Goal: Task Accomplishment & Management: Complete application form

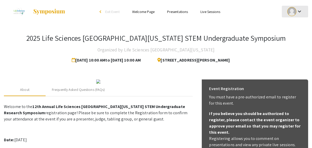
click at [289, 10] on div at bounding box center [291, 11] width 9 height 9
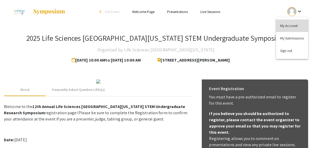
click at [284, 24] on button "My Account" at bounding box center [292, 26] width 32 height 13
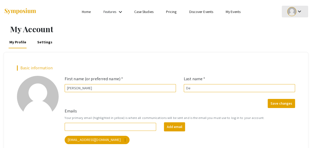
click at [291, 16] on div "keyboard_arrow_down" at bounding box center [295, 12] width 18 height 12
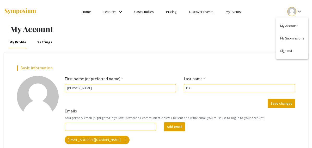
click at [219, 30] on div at bounding box center [156, 74] width 312 height 148
click at [294, 13] on div at bounding box center [291, 11] width 9 height 9
click at [228, 44] on div at bounding box center [156, 74] width 312 height 148
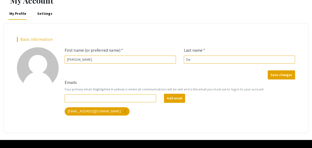
scroll to position [41, 0]
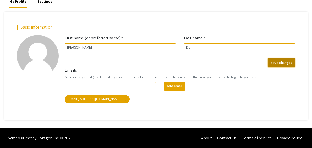
click at [272, 64] on button "Save changes" at bounding box center [281, 62] width 27 height 9
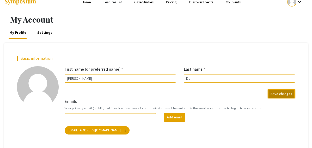
scroll to position [0, 0]
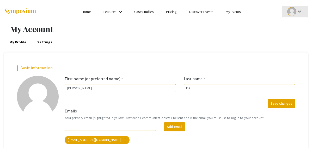
click at [292, 12] on div at bounding box center [291, 11] width 9 height 9
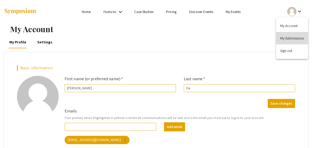
click at [281, 40] on button "My Submissions" at bounding box center [292, 38] width 32 height 13
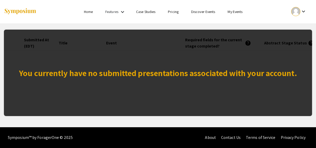
click at [119, 12] on div "Features keyboard_arrow_down" at bounding box center [115, 12] width 21 height 7
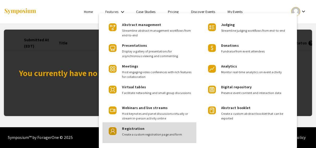
click at [127, 132] on div "Registration Create a custom registration page and form" at bounding box center [157, 130] width 70 height 15
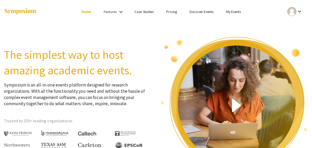
click at [104, 11] on link "Features" at bounding box center [110, 11] width 13 height 5
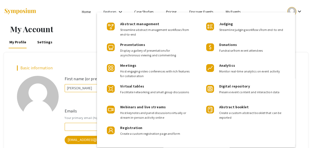
click at [74, 14] on div at bounding box center [156, 74] width 312 height 148
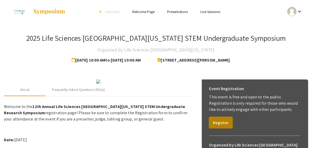
click at [217, 126] on button "Register" at bounding box center [220, 122] width 23 height 11
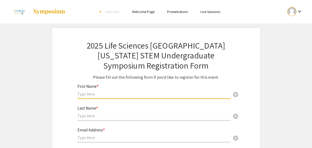
click at [121, 95] on input "text" at bounding box center [153, 94] width 153 height 5
type input "Yumna"
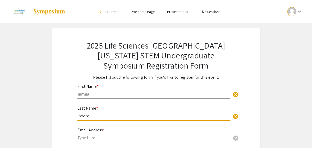
type input "Indore"
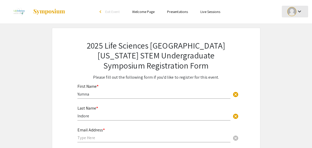
click at [293, 12] on div at bounding box center [291, 11] width 9 height 9
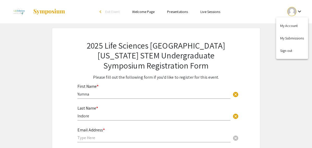
click at [272, 90] on div at bounding box center [156, 74] width 312 height 148
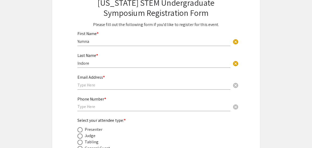
scroll to position [53, 0]
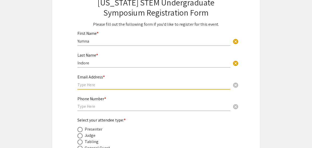
click at [131, 83] on input "text" at bounding box center [153, 84] width 153 height 5
click at [101, 83] on input "text" at bounding box center [153, 84] width 153 height 5
paste input "yi0@mynsu.nova.edu"
type input "yi0@mynsu.nova.edu"
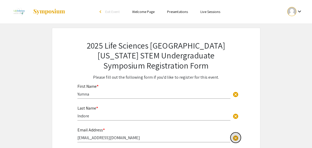
scroll to position [0, 0]
click at [296, 12] on div at bounding box center [291, 11] width 9 height 9
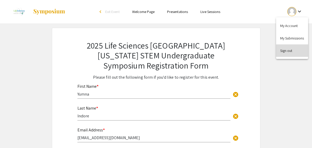
click at [284, 51] on button "Sign out" at bounding box center [292, 51] width 32 height 13
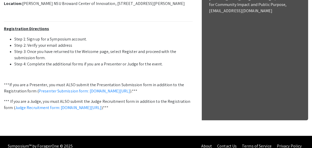
scroll to position [207, 0]
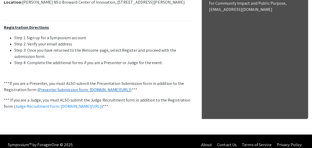
click at [80, 93] on link "Presenter Submission form: symposium.foragerone.com/lssfsymposium2025/submission" at bounding box center [85, 89] width 92 height 5
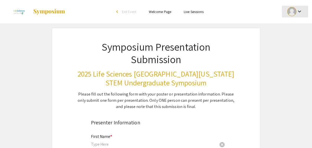
click at [294, 13] on div at bounding box center [291, 11] width 9 height 9
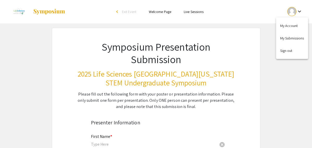
click at [294, 13] on div at bounding box center [156, 74] width 312 height 148
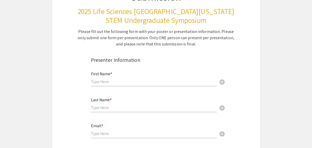
scroll to position [67, 0]
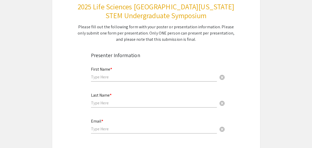
click at [130, 73] on div "First Name * cancel" at bounding box center [154, 72] width 126 height 20
click at [127, 77] on input "text" at bounding box center [154, 77] width 126 height 5
type input "Yumna"
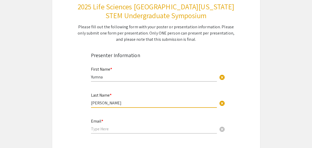
type input "Indorewala"
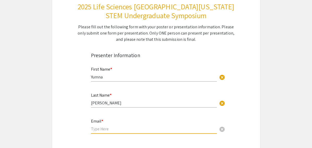
paste input "yi0@mynsu.nova.edu"
type input "yi0@mynsu.nova.edu"
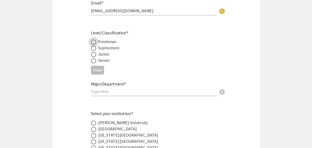
scroll to position [193, 0]
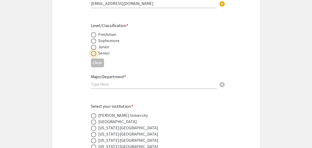
click at [92, 54] on span at bounding box center [93, 53] width 5 height 5
click at [92, 54] on input "radio" at bounding box center [93, 53] width 5 height 5
radio input "true"
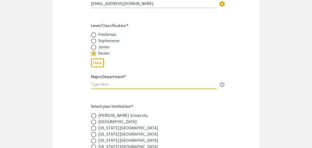
click at [122, 86] on input "text" at bounding box center [154, 84] width 126 height 5
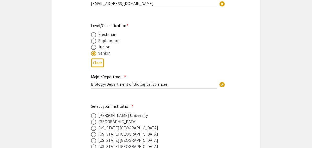
click at [164, 85] on input "Biology/Department of Biological Sciences" at bounding box center [154, 84] width 126 height 5
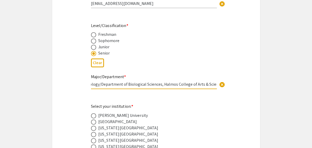
scroll to position [0, 7]
type input "Biology/Department of Biological Sciences, Halmos College of Arts & Sciences"
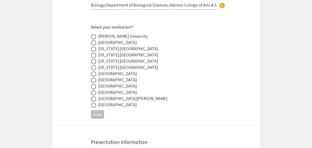
scroll to position [275, 0]
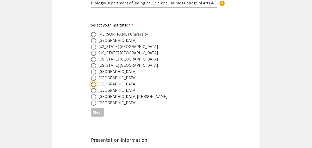
click at [92, 85] on span at bounding box center [93, 84] width 5 height 5
click at [92, 85] on input "radio" at bounding box center [93, 84] width 5 height 5
radio input "true"
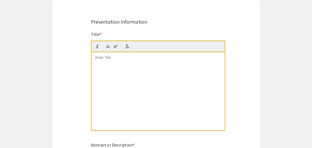
scroll to position [394, 0]
click at [125, 71] on div at bounding box center [157, 91] width 133 height 78
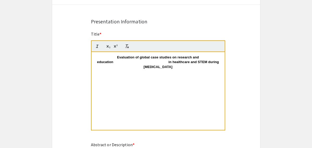
click at [117, 57] on strong "Evaluation of global case studies on research and education in healthcare and S…" at bounding box center [158, 62] width 123 height 14
click at [172, 67] on p "Evaluation of global case studies on research and education in healthcare and S…" at bounding box center [157, 62] width 125 height 14
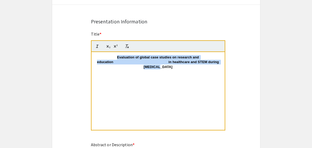
drag, startPoint x: 172, startPoint y: 67, endPoint x: 114, endPoint y: 58, distance: 58.6
click at [114, 58] on p "Evaluation of global case studies on research and education in healthcare and S…" at bounding box center [157, 62] width 125 height 14
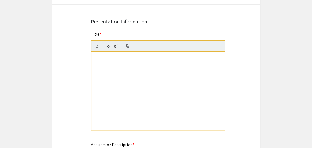
click at [114, 58] on p at bounding box center [157, 57] width 125 height 5
click at [60, 59] on div "Symposium Presentation Submission 2025 Life Sciences South Florida STEM Undergr…" at bounding box center [156, 104] width 208 height 940
click at [99, 25] on div "Symposium Presentation Submission 2025 Life Sciences South Florida STEM Undergr…" at bounding box center [156, 104] width 208 height 940
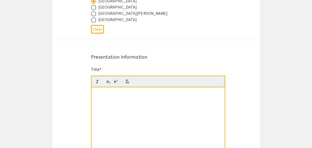
scroll to position [356, 0]
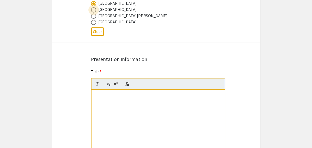
click at [94, 11] on span at bounding box center [93, 9] width 5 height 5
click at [94, 11] on input "radio" at bounding box center [93, 9] width 5 height 5
radio input "true"
click at [93, 4] on span at bounding box center [93, 3] width 5 height 5
click at [93, 4] on input "radio" at bounding box center [93, 3] width 5 height 5
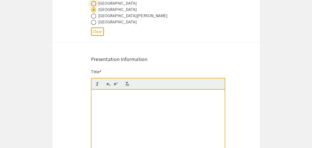
radio input "true"
click at [114, 98] on p at bounding box center [157, 100] width 125 height 5
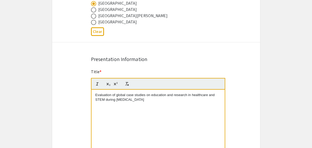
scroll to position [486, 0]
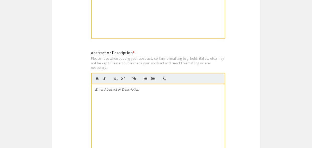
click at [160, 93] on div at bounding box center [157, 123] width 133 height 78
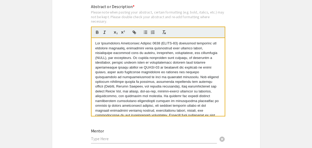
scroll to position [402, 0]
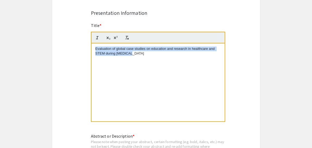
drag, startPoint x: 133, startPoint y: 54, endPoint x: 95, endPoint y: 48, distance: 38.5
click at [95, 48] on p "Evaluation of global case studies on education and research in healthcare and S…" at bounding box center [157, 52] width 125 height 10
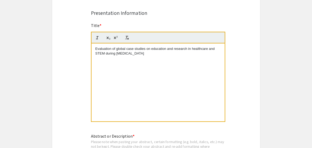
click at [246, 72] on div "Symposium Presentation Submission 2025 Life Sciences South Florida STEM Undergr…" at bounding box center [156, 96] width 208 height 940
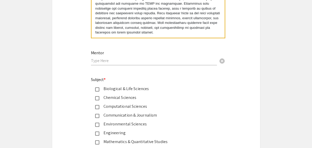
scroll to position [617, 0]
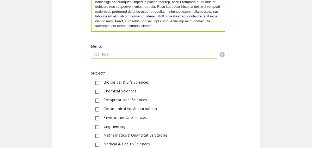
click at [114, 53] on input "text" at bounding box center [154, 54] width 126 height 5
type input "Santanu De"
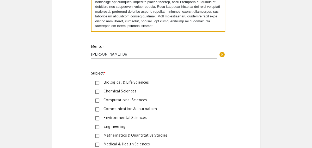
click at [96, 83] on mat-pseudo-checkbox at bounding box center [97, 83] width 4 height 4
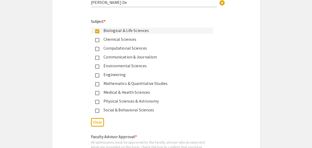
scroll to position [669, 0]
click at [97, 110] on mat-pseudo-checkbox at bounding box center [97, 111] width 4 height 4
click at [97, 93] on mat-pseudo-checkbox at bounding box center [97, 93] width 4 height 4
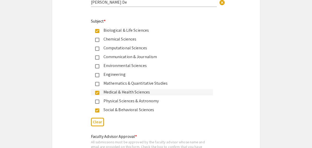
scroll to position [799, 0]
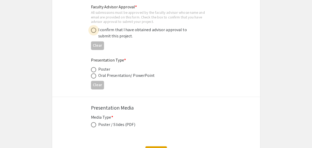
click at [94, 29] on span at bounding box center [93, 30] width 5 height 5
click at [94, 29] on input "radio" at bounding box center [93, 30] width 5 height 5
radio input "true"
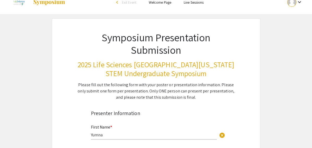
scroll to position [0, 0]
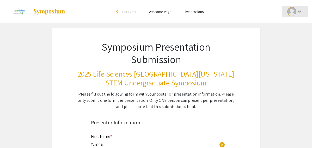
click at [296, 13] on div at bounding box center [291, 11] width 9 height 9
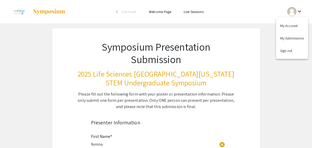
click at [275, 84] on div at bounding box center [156, 74] width 312 height 148
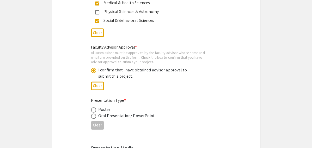
scroll to position [843, 0]
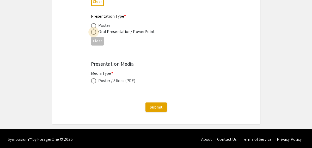
click at [94, 31] on span at bounding box center [93, 31] width 5 height 5
click at [94, 31] on input "radio" at bounding box center [93, 31] width 5 height 5
radio input "true"
click at [93, 80] on span at bounding box center [93, 80] width 5 height 5
click at [93, 80] on input "radio" at bounding box center [93, 80] width 5 height 5
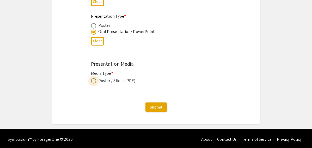
radio input "true"
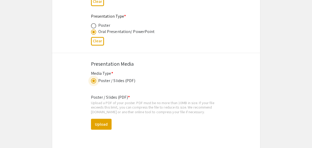
scroll to position [895, 0]
